Goal: Task Accomplishment & Management: Use online tool/utility

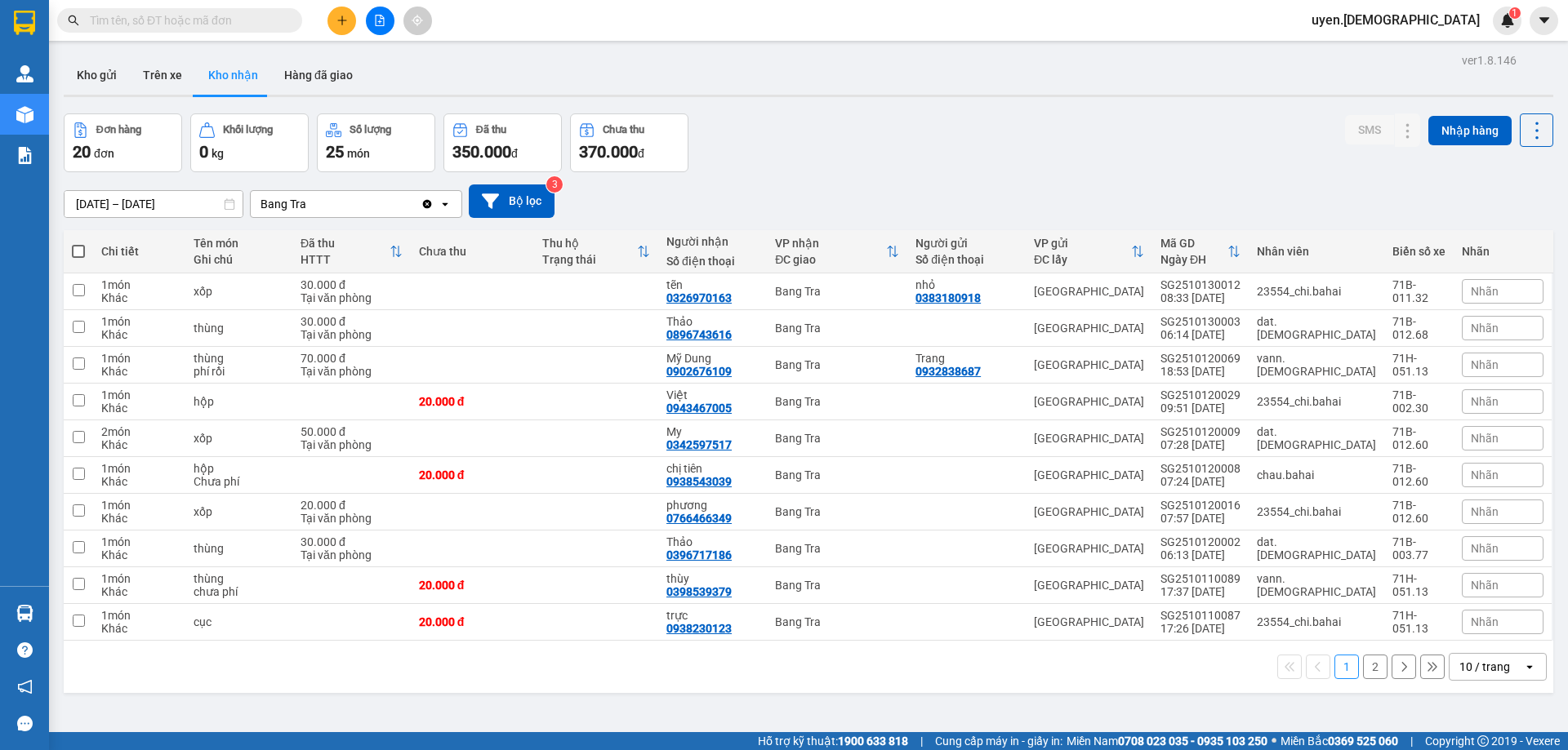
click at [87, 78] on button "Kho gửi" at bounding box center [97, 75] width 66 height 39
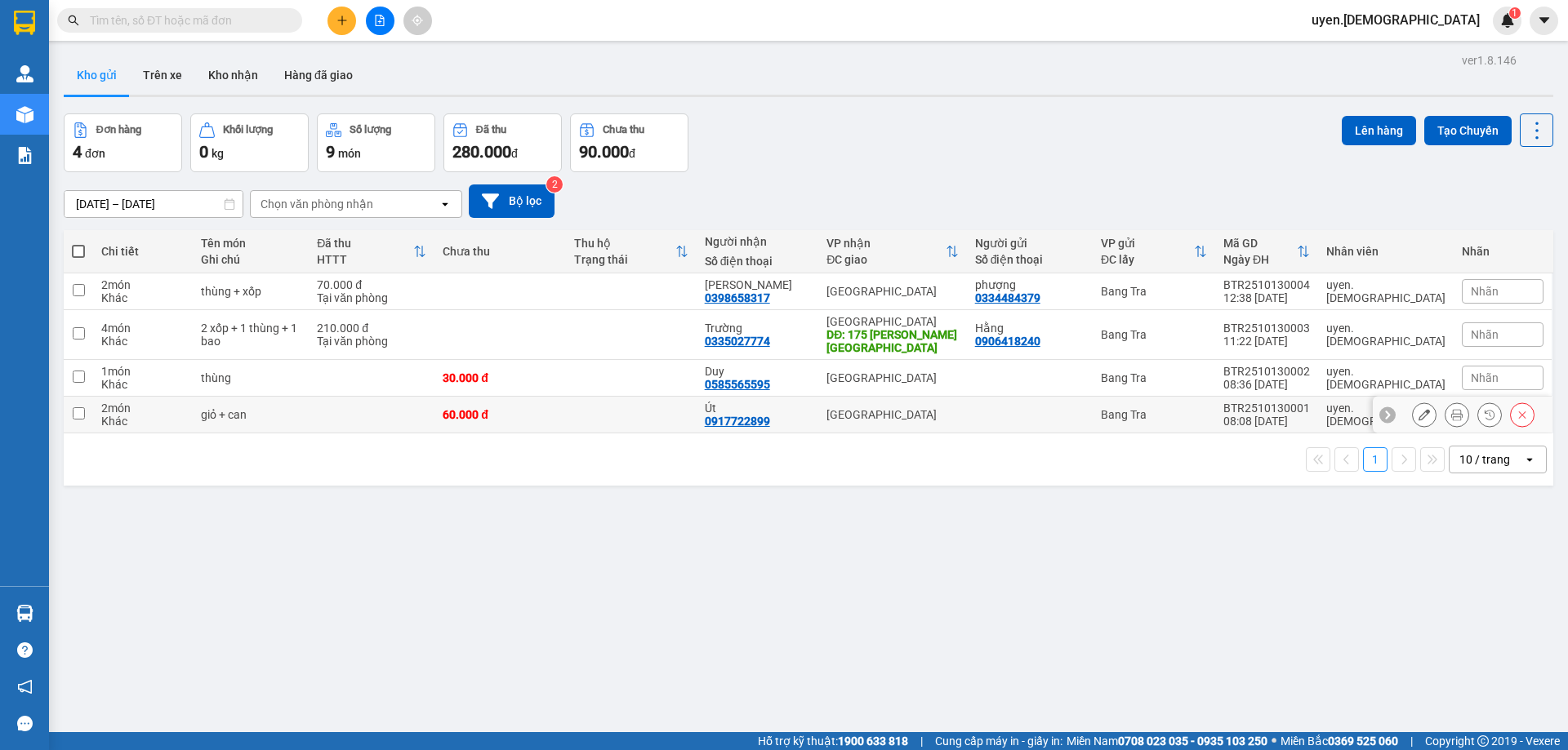
click at [435, 411] on td at bounding box center [372, 415] width 126 height 36
checkbox input "true"
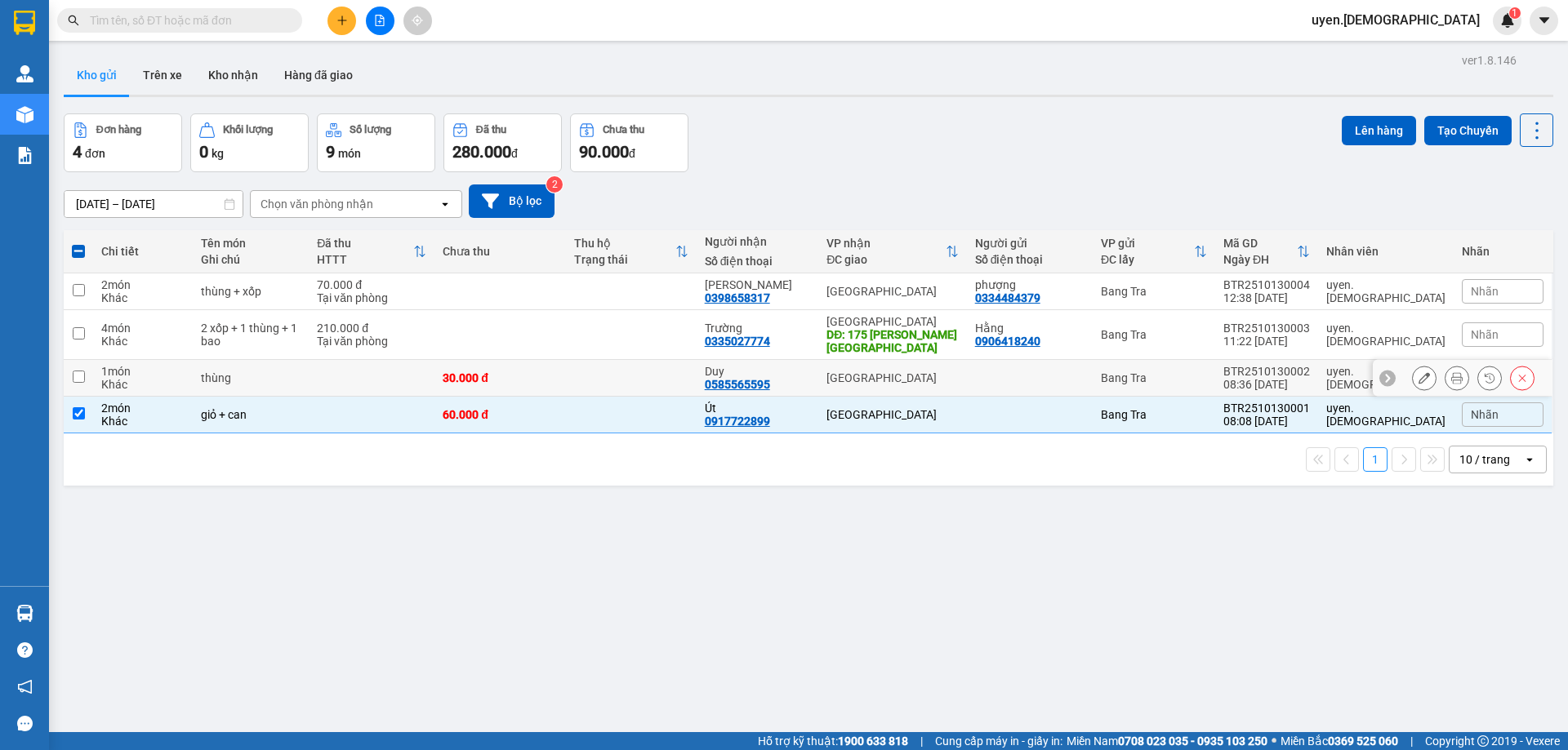
click at [565, 364] on td "30.000 đ" at bounding box center [500, 378] width 131 height 36
checkbox input "true"
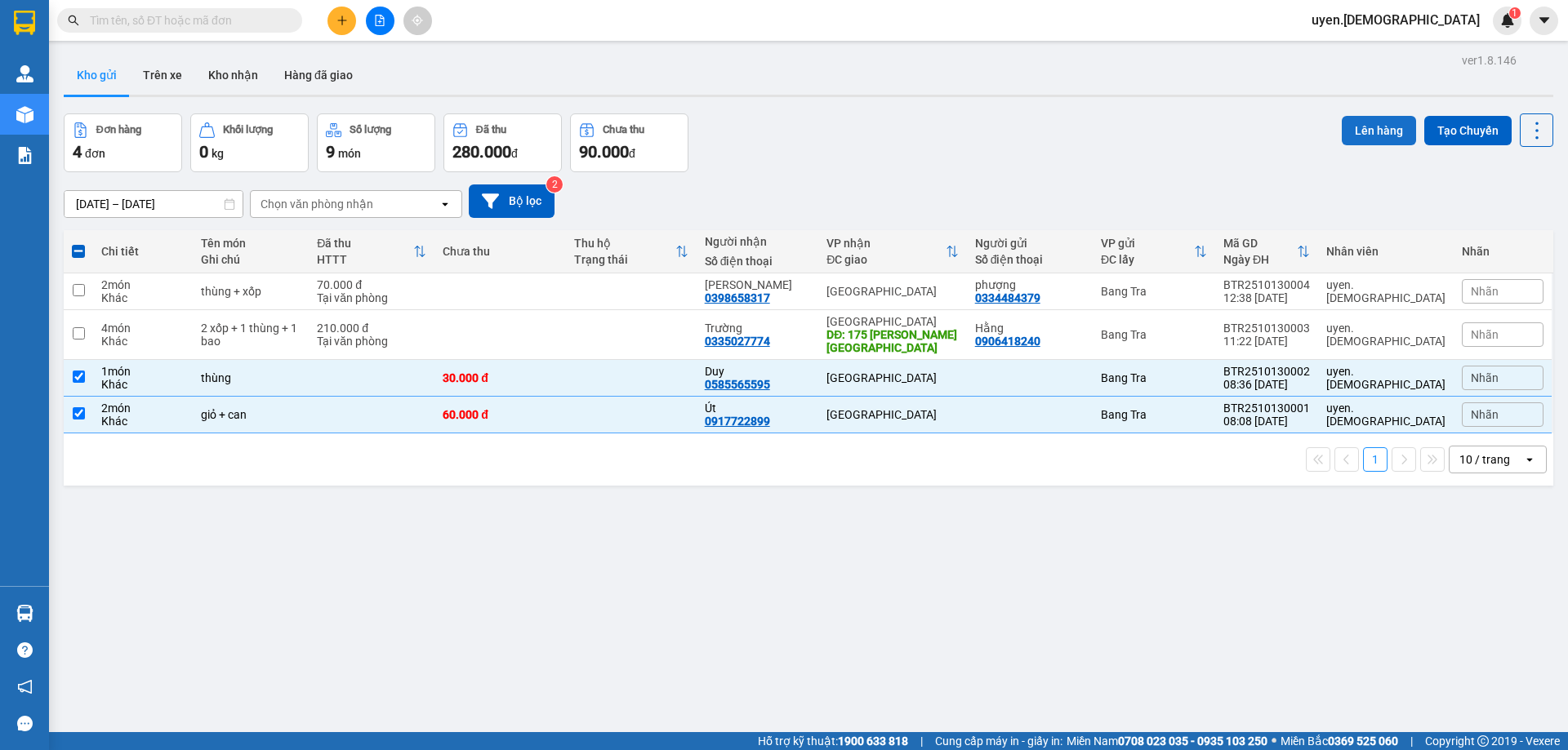
click at [1352, 132] on button "Lên hàng" at bounding box center [1380, 131] width 75 height 30
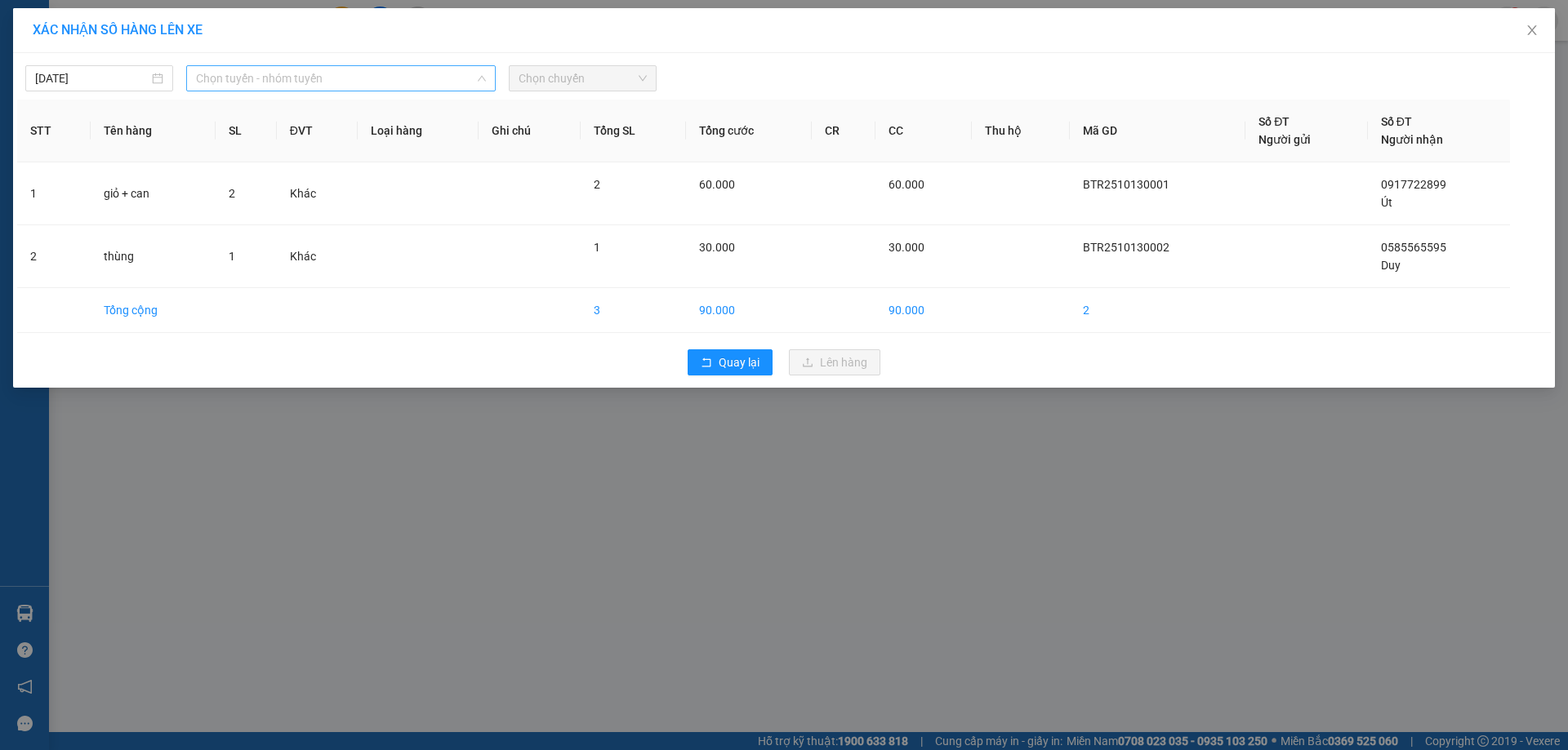
click at [378, 71] on span "Chọn tuyến - nhóm tuyến" at bounding box center [341, 78] width 290 height 25
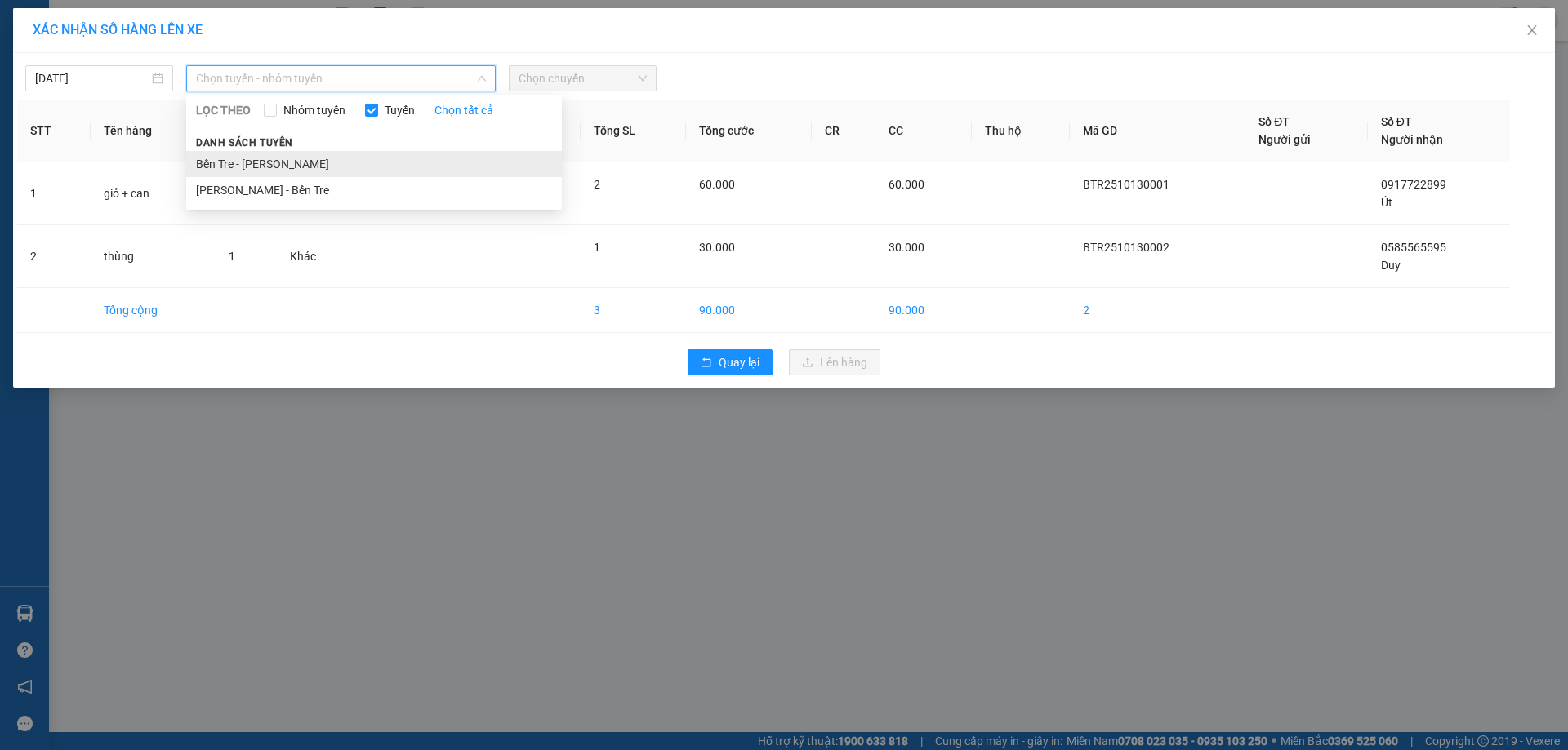
click at [288, 171] on li "Bến Tre - Hồ Chí Minh" at bounding box center [374, 164] width 376 height 26
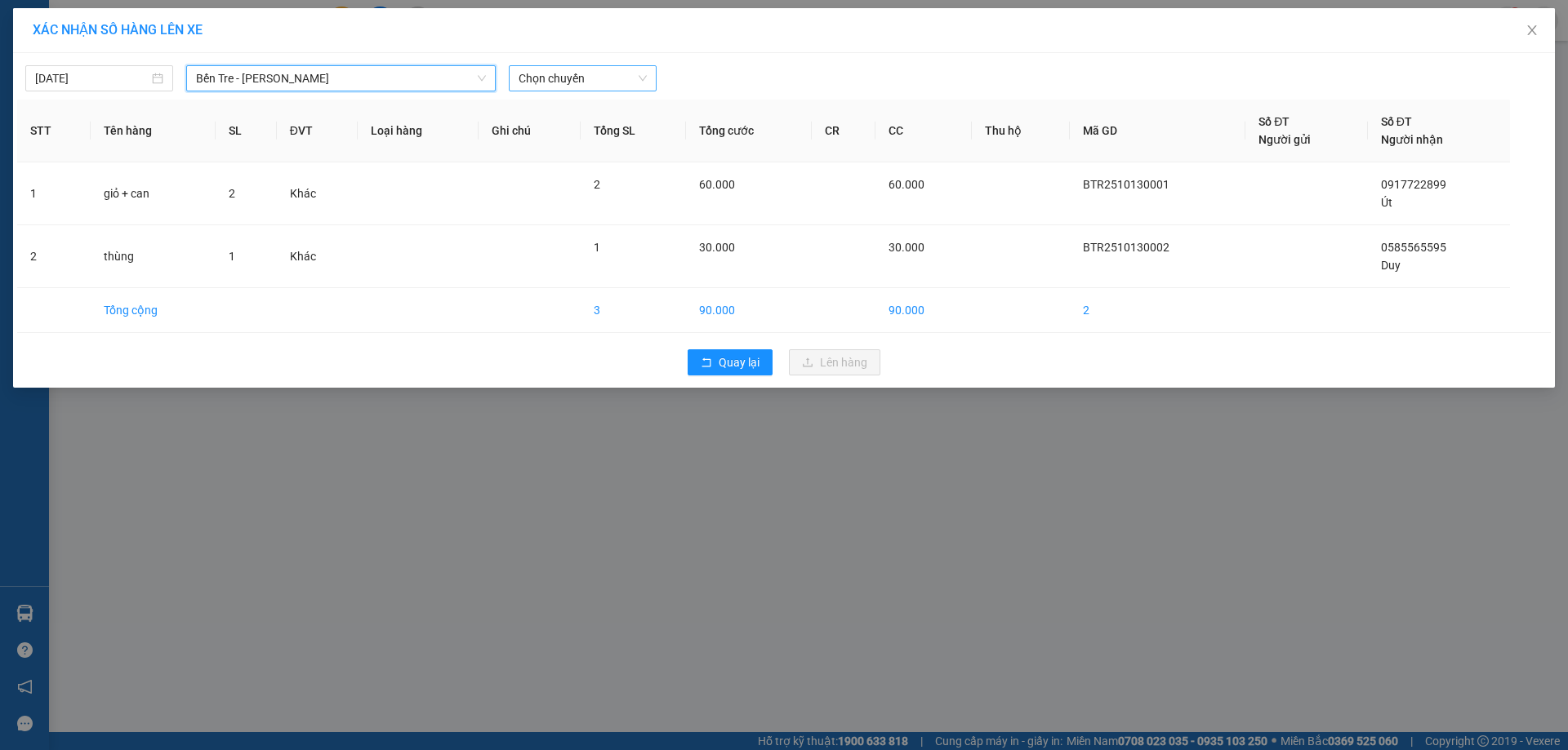
click at [610, 87] on span "Chọn chuyến" at bounding box center [582, 78] width 128 height 25
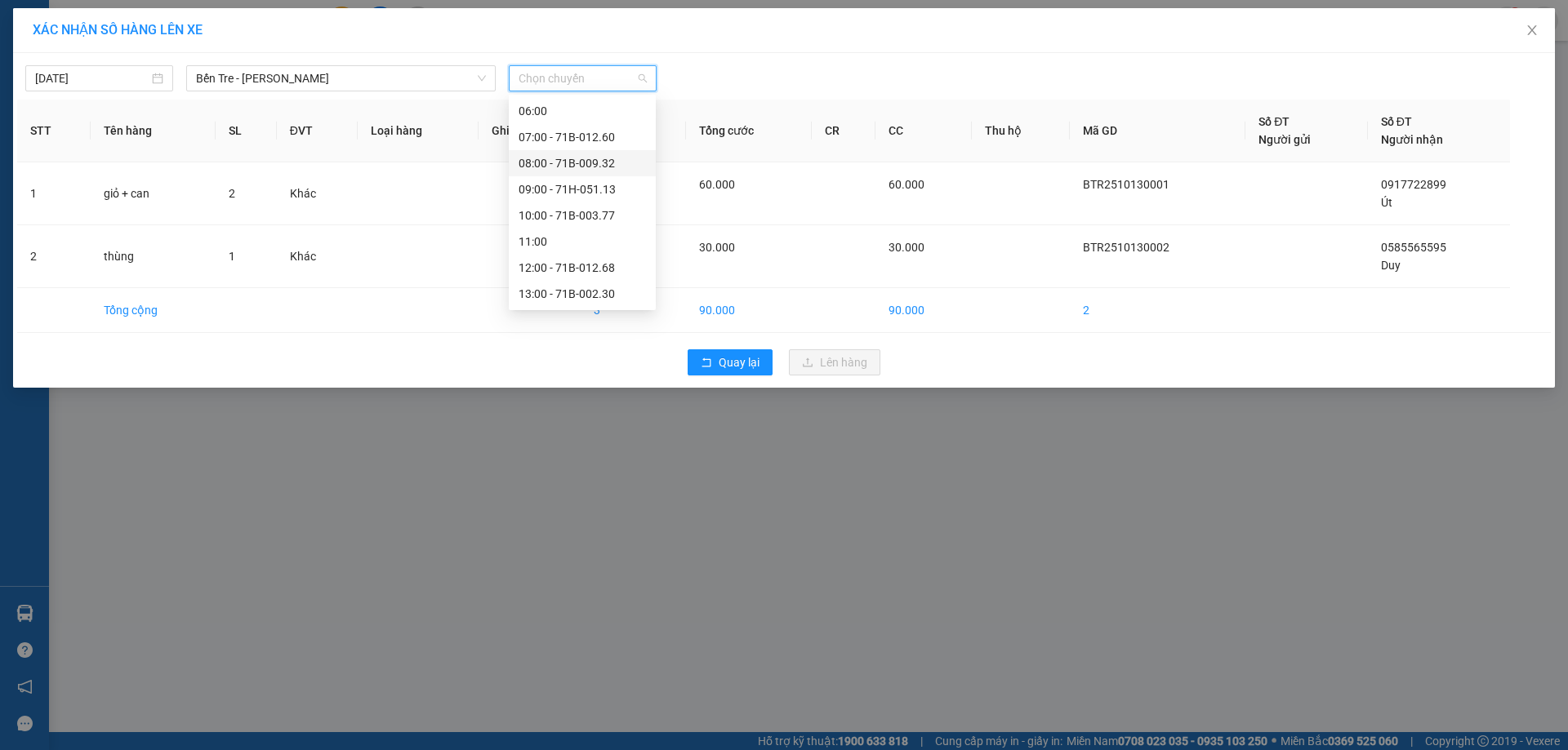
scroll to position [81, 0]
click at [570, 255] on div "10:00 - 71B-003.77" at bounding box center [582, 264] width 127 height 18
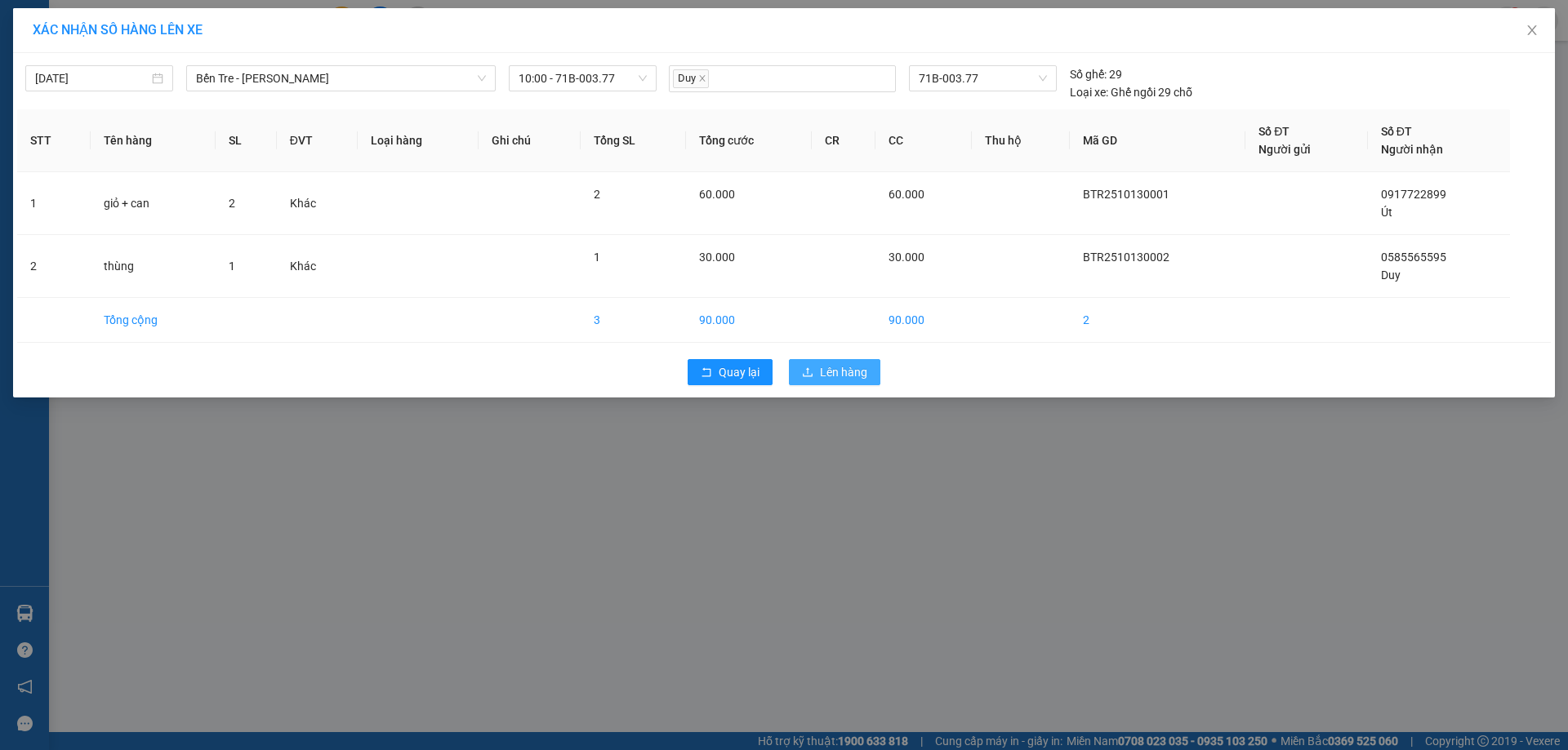
click at [845, 373] on span "Lên hàng" at bounding box center [844, 372] width 48 height 18
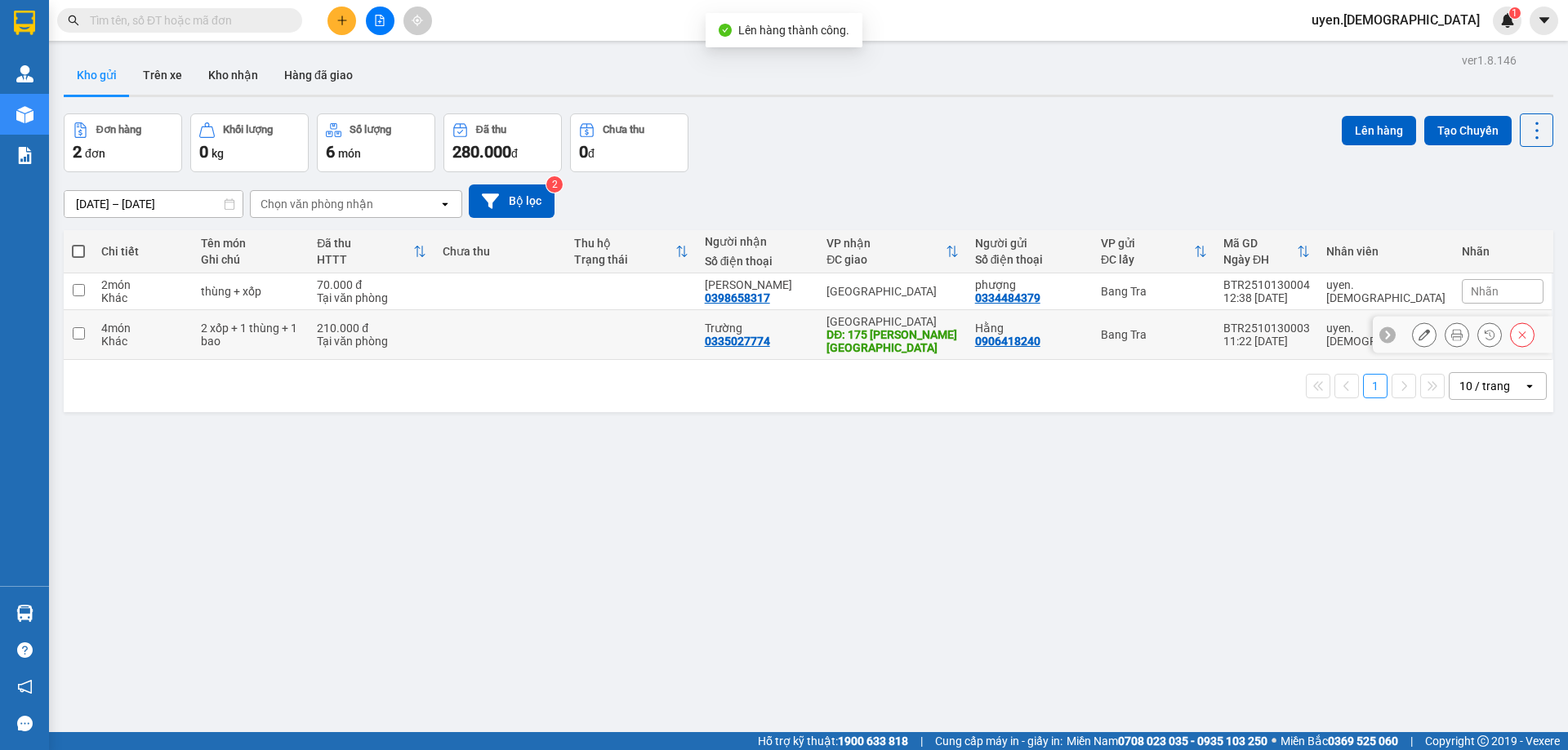
click at [693, 324] on td at bounding box center [632, 335] width 131 height 50
checkbox input "true"
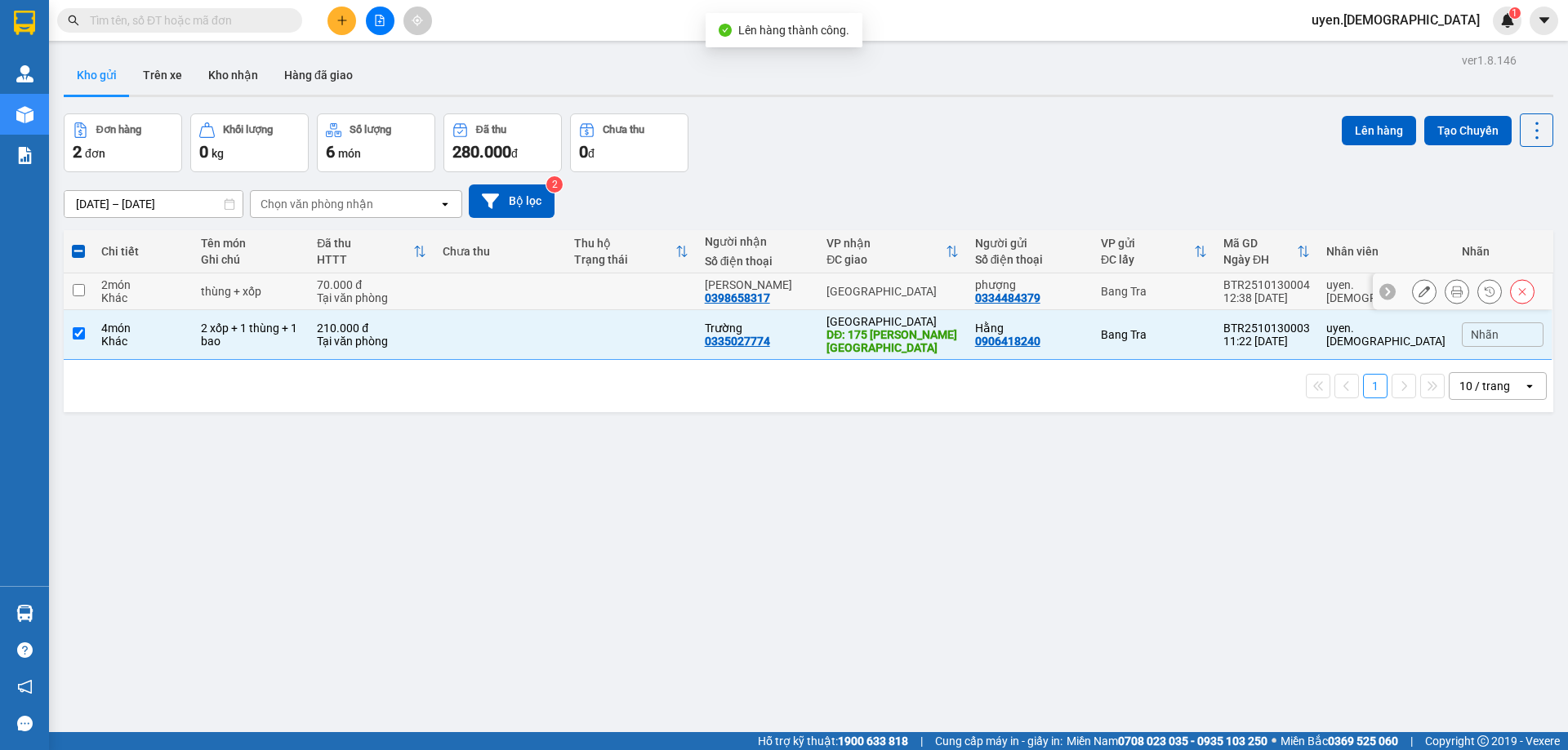
click at [692, 281] on td at bounding box center [632, 291] width 131 height 36
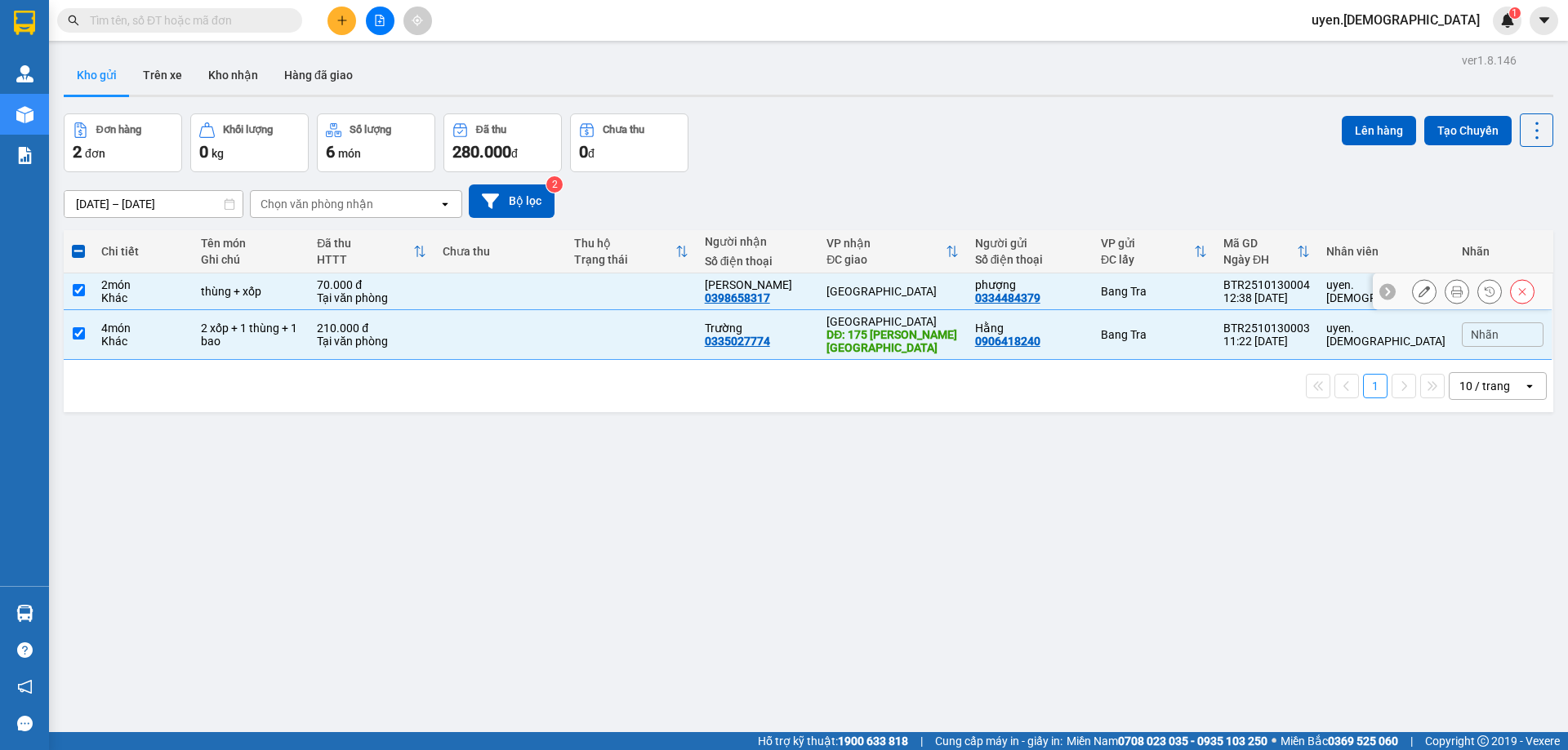
click at [692, 281] on td at bounding box center [632, 291] width 131 height 36
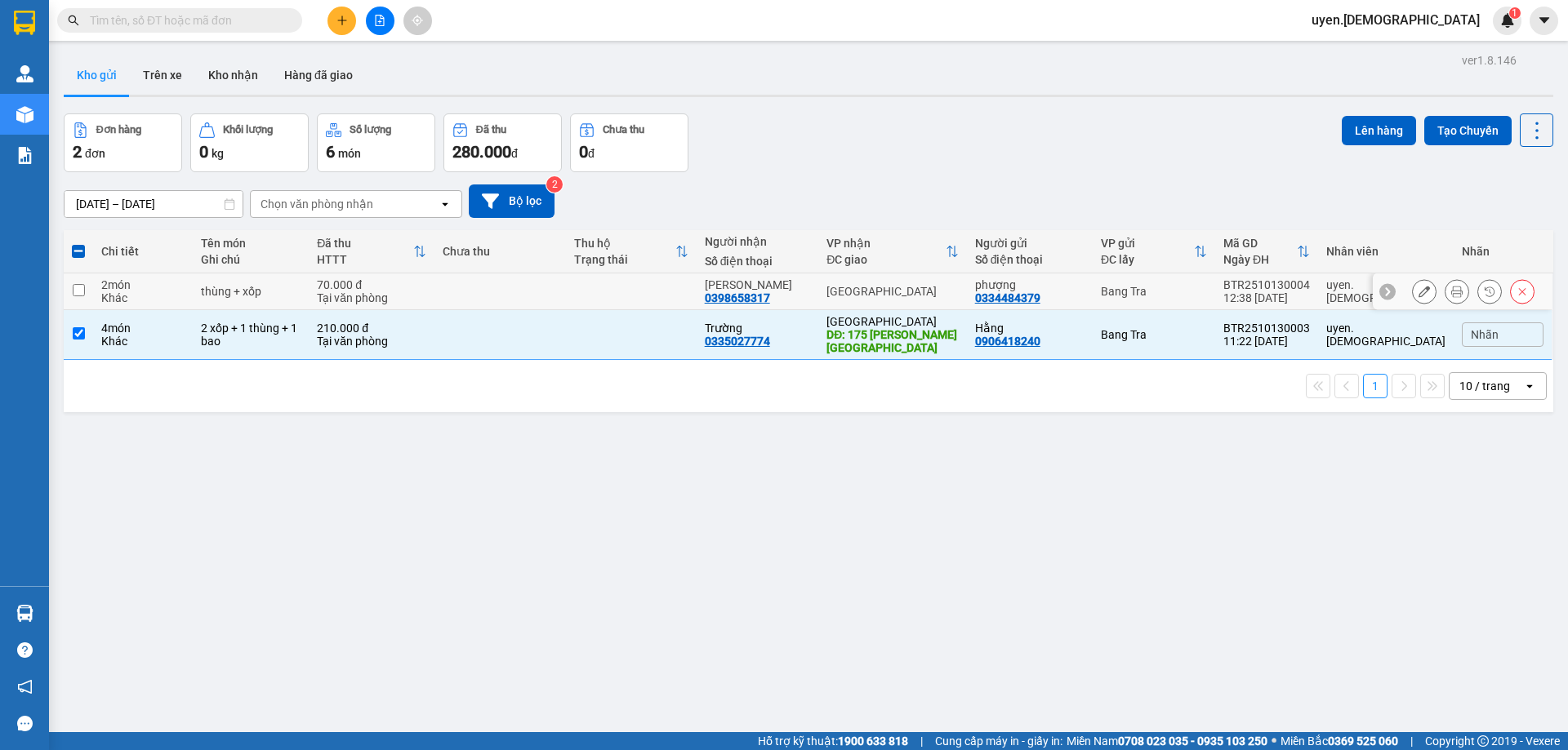
click at [687, 288] on td at bounding box center [632, 291] width 131 height 36
checkbox input "true"
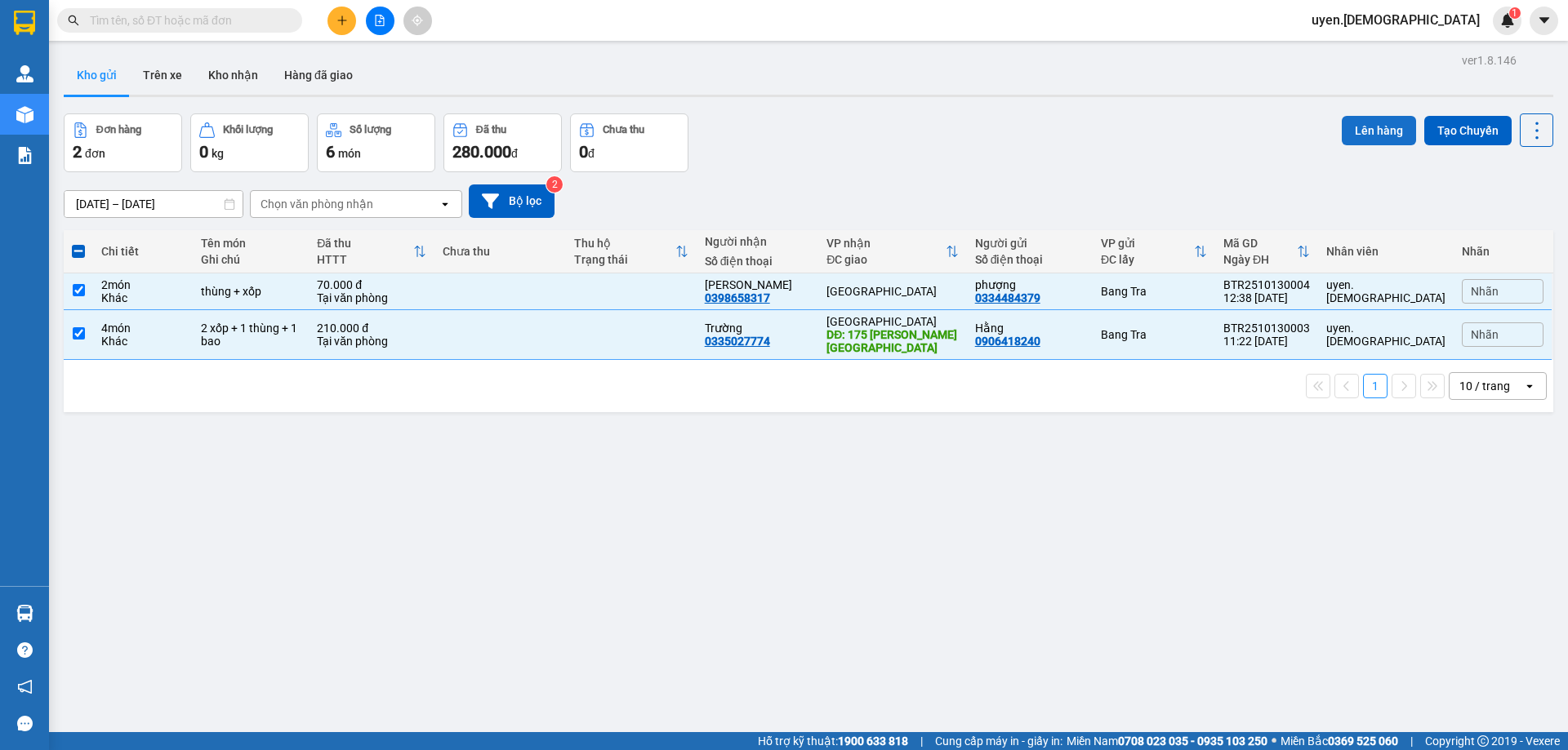
click at [1360, 120] on button "Lên hàng" at bounding box center [1380, 131] width 75 height 30
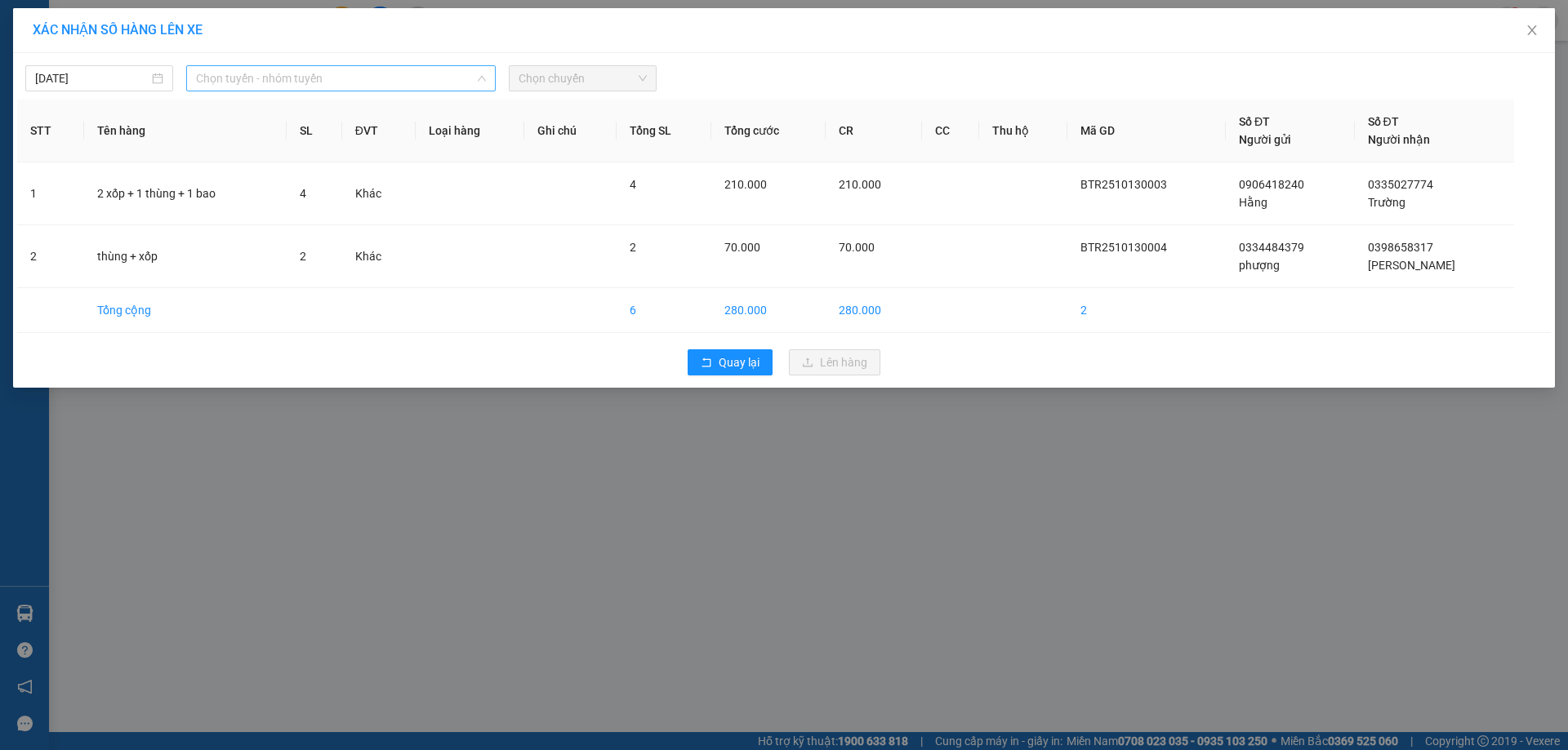
click at [272, 77] on span "Chọn tuyến - nhóm tuyến" at bounding box center [341, 78] width 290 height 25
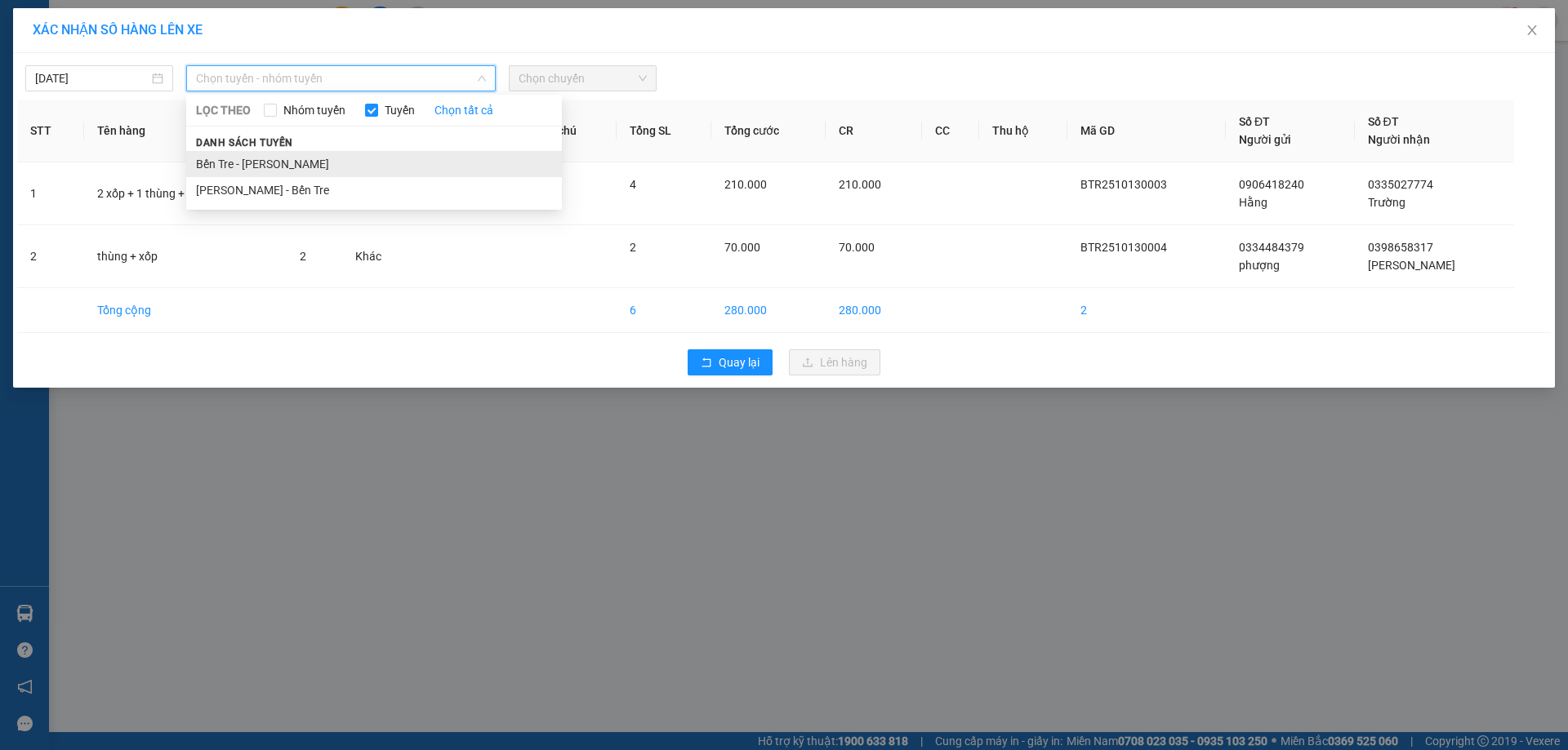
click at [247, 155] on li "Bến Tre - Hồ Chí Minh" at bounding box center [374, 164] width 376 height 26
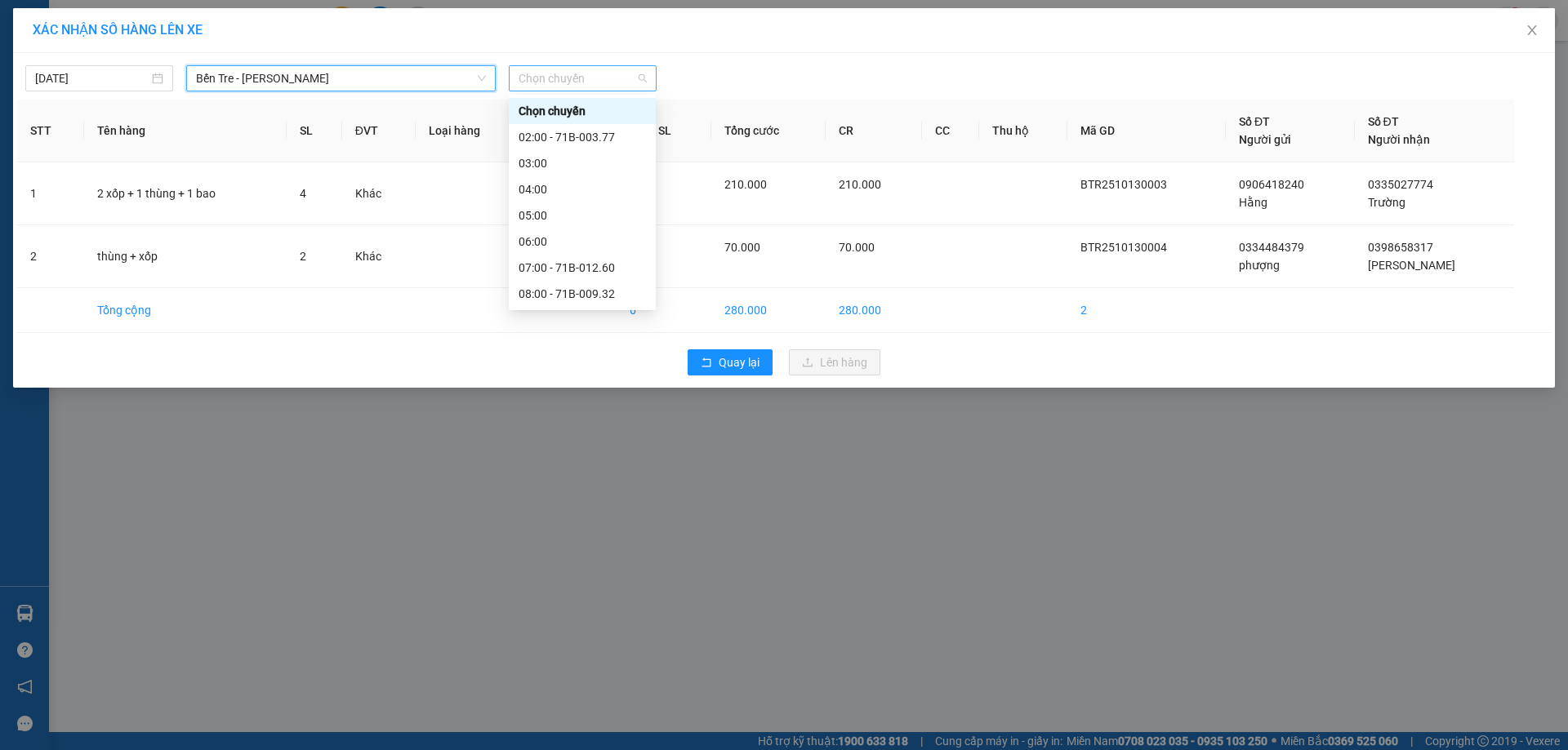
drag, startPoint x: 608, startPoint y: 89, endPoint x: 584, endPoint y: 197, distance: 110.6
click at [604, 106] on body "Kết quả tìm kiếm ( 0 ) Bộ lọc No Data uyen.bahai 1 Quản Lý Quản lý khách hàng m…" at bounding box center [784, 375] width 1568 height 750
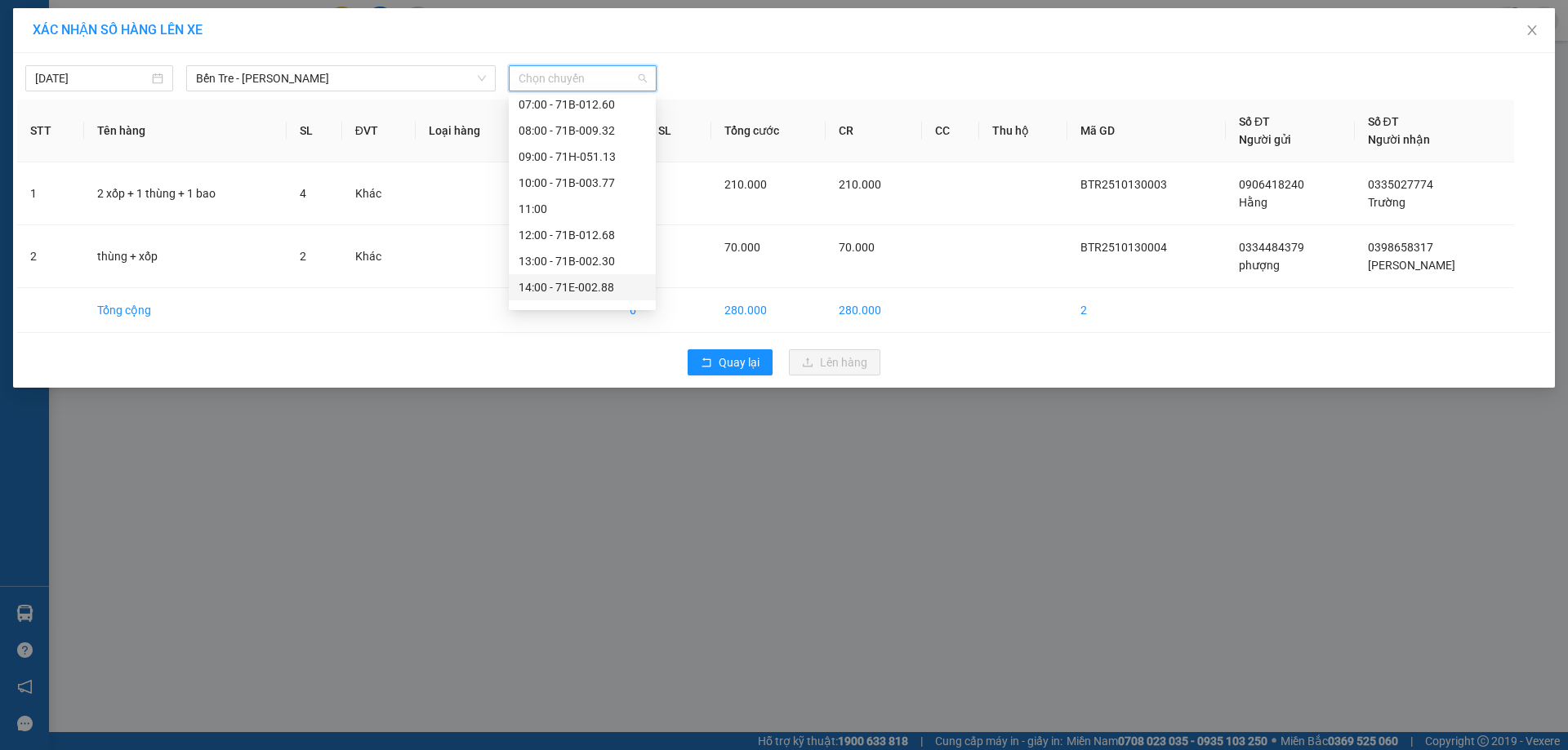
click at [571, 276] on div "14:00 - 71E-002.88" at bounding box center [582, 287] width 147 height 26
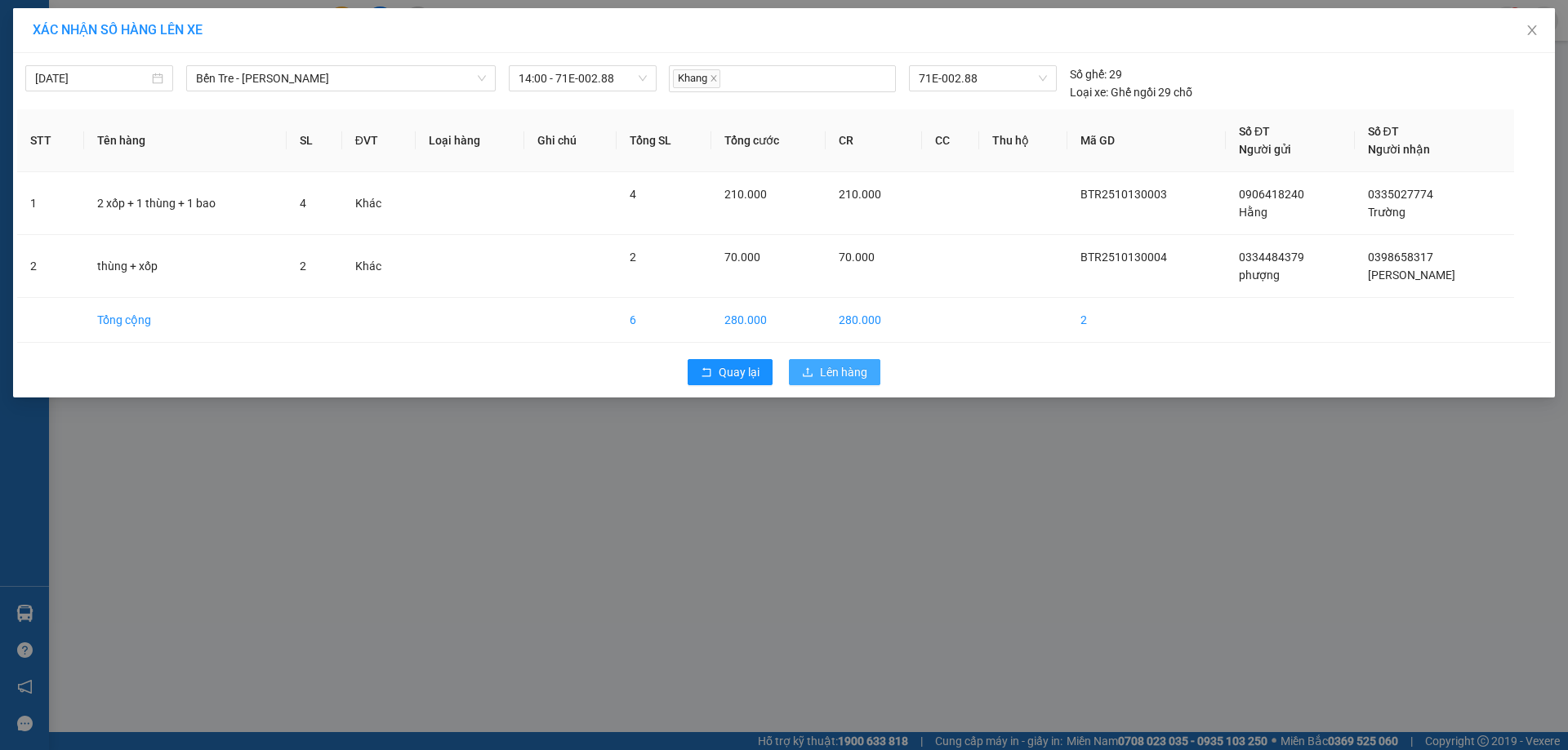
click at [810, 362] on button "Lên hàng" at bounding box center [835, 372] width 92 height 26
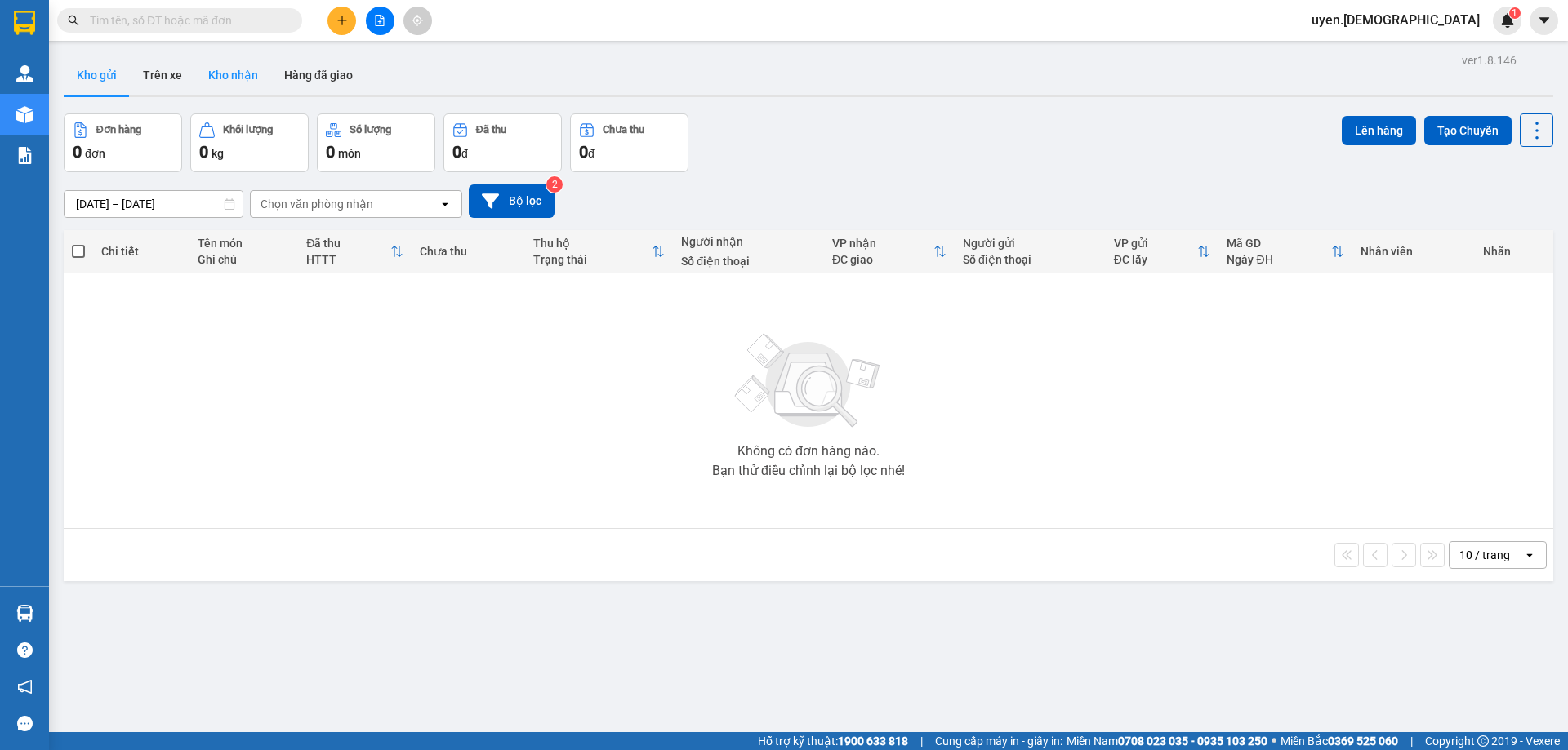
click at [228, 70] on button "Kho nhận" at bounding box center [233, 75] width 76 height 39
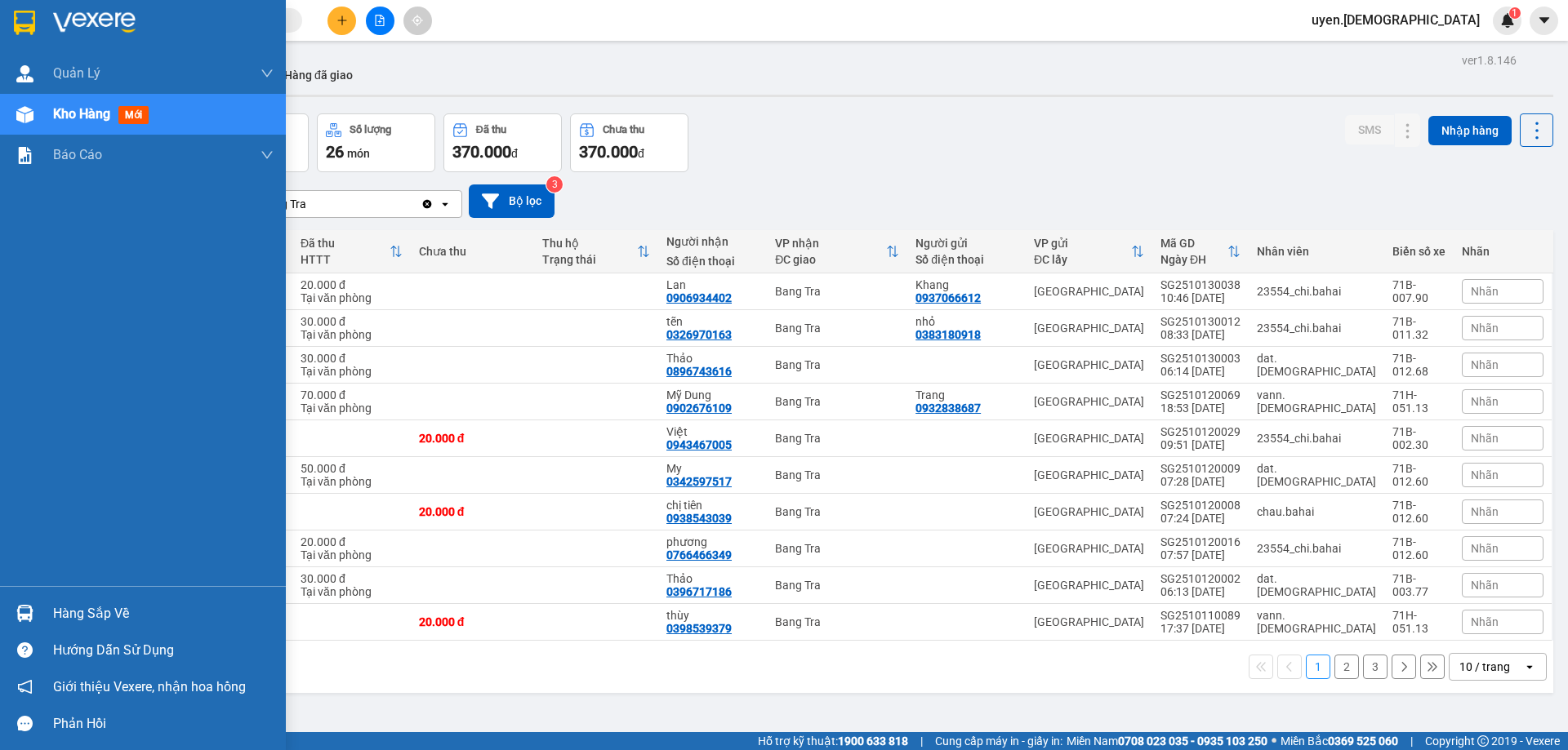
click at [55, 611] on div "Hàng sắp về" at bounding box center [164, 613] width 221 height 25
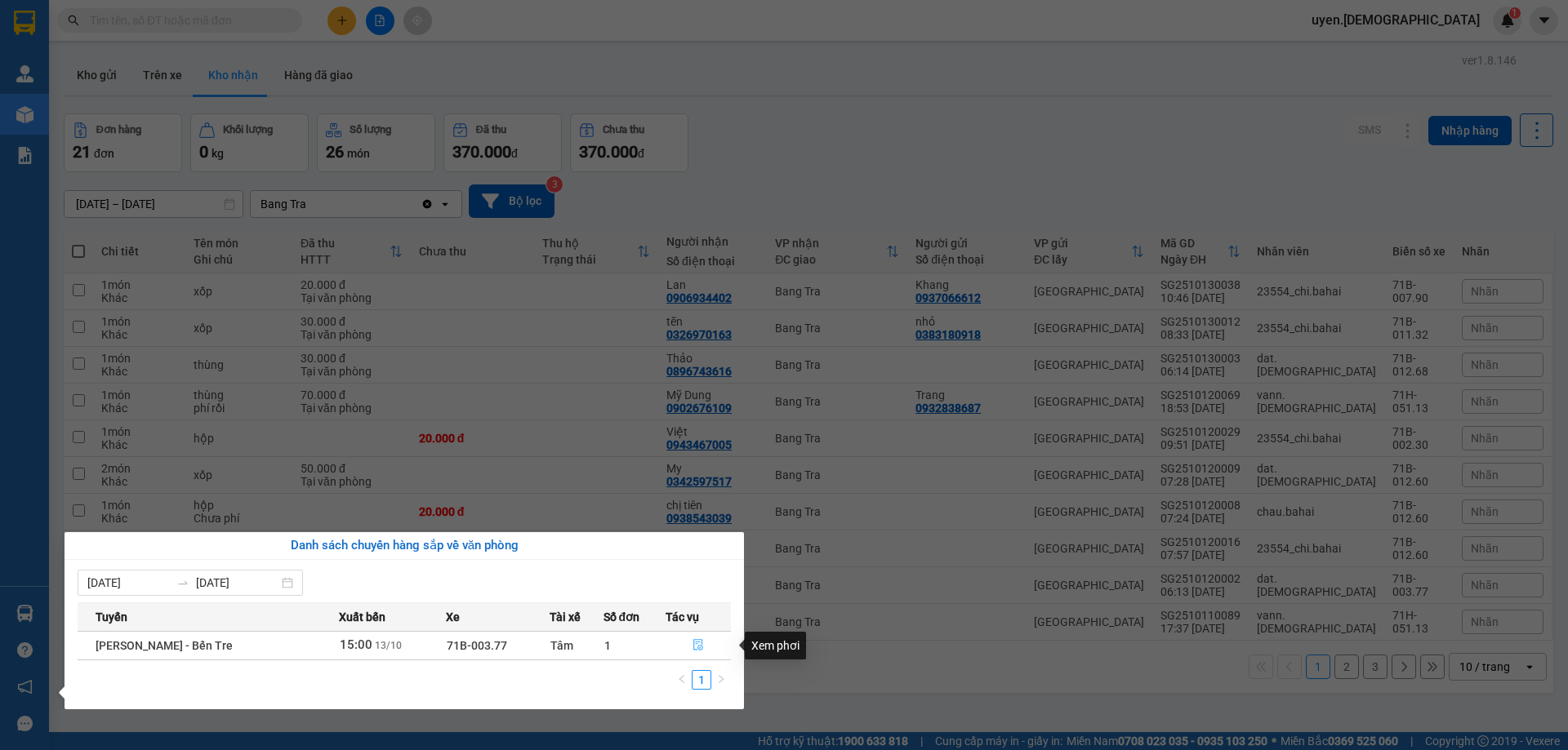
click at [697, 645] on icon "file-done" at bounding box center [698, 644] width 11 height 11
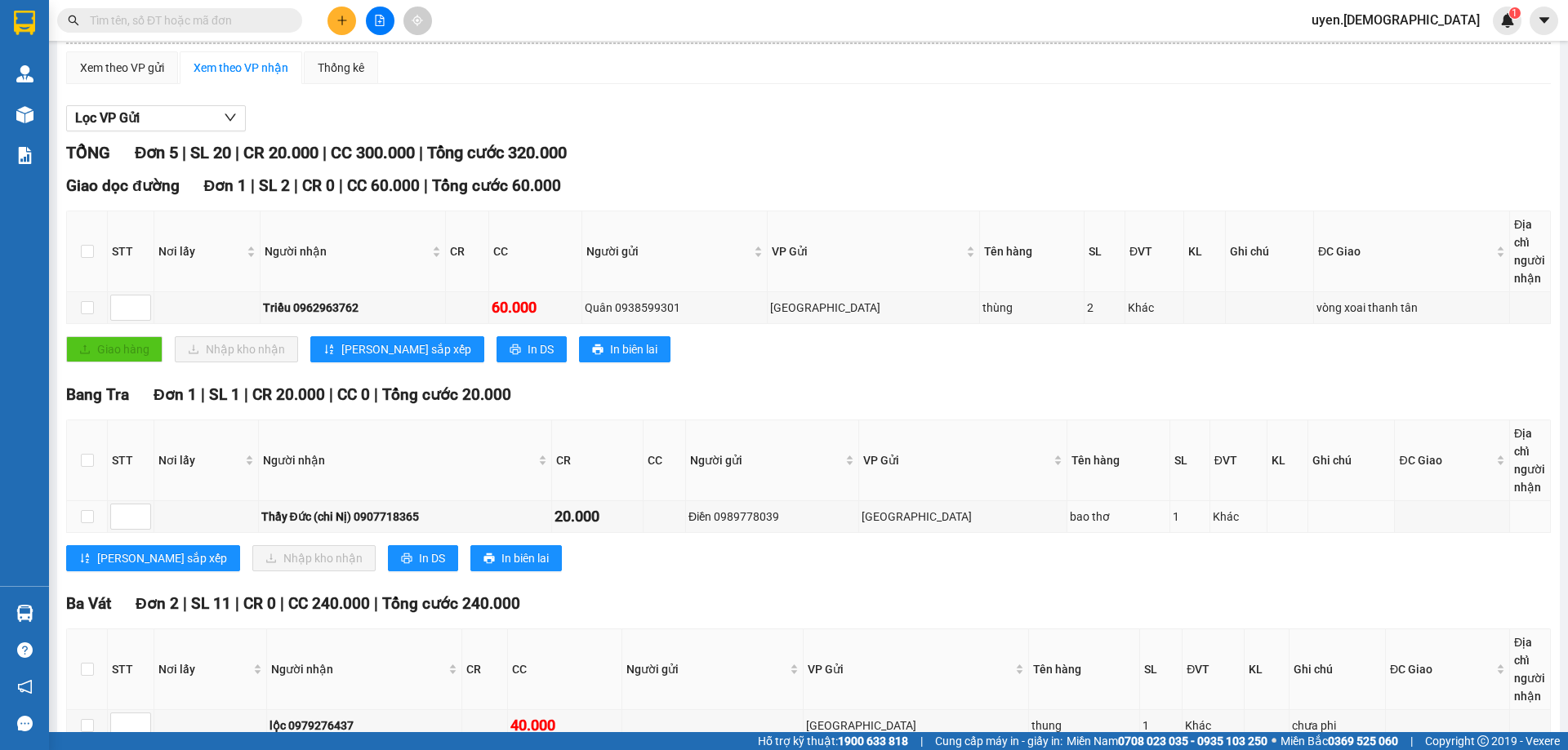
scroll to position [163, 0]
